Goal: Information Seeking & Learning: Find specific fact

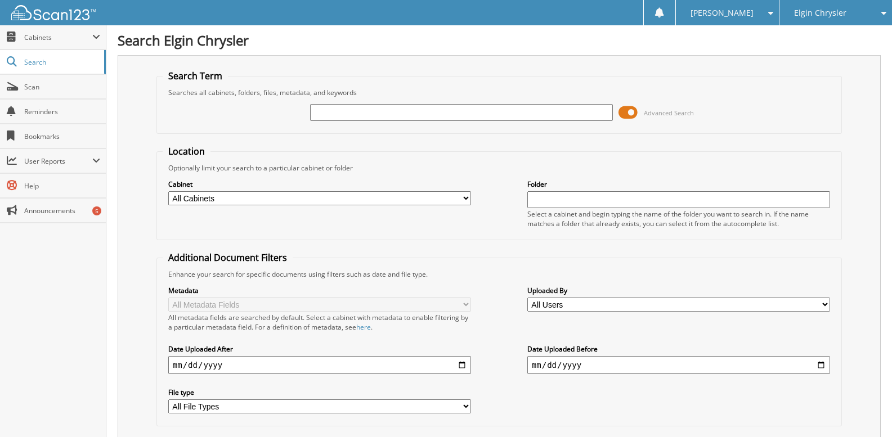
click at [471, 118] on input "text" at bounding box center [461, 112] width 303 height 17
type input "5563.50"
drag, startPoint x: 331, startPoint y: 114, endPoint x: 391, endPoint y: 120, distance: 59.4
click at [391, 120] on input "5563.50" at bounding box center [461, 112] width 303 height 17
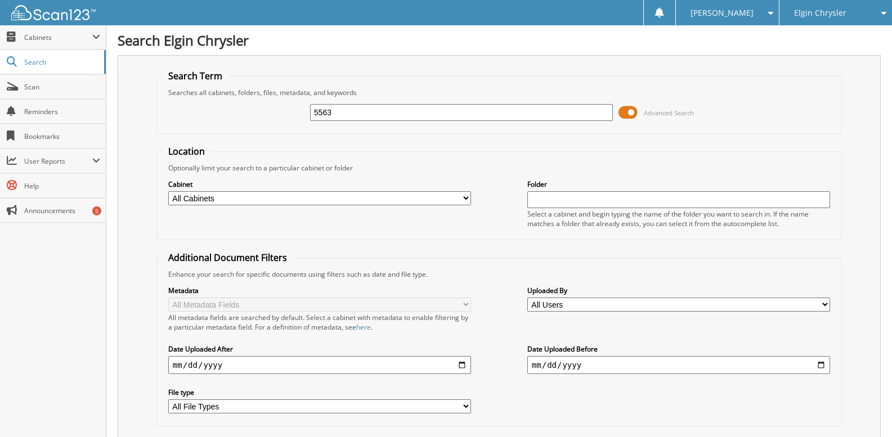
type input "5563"
